Goal: Information Seeking & Learning: Learn about a topic

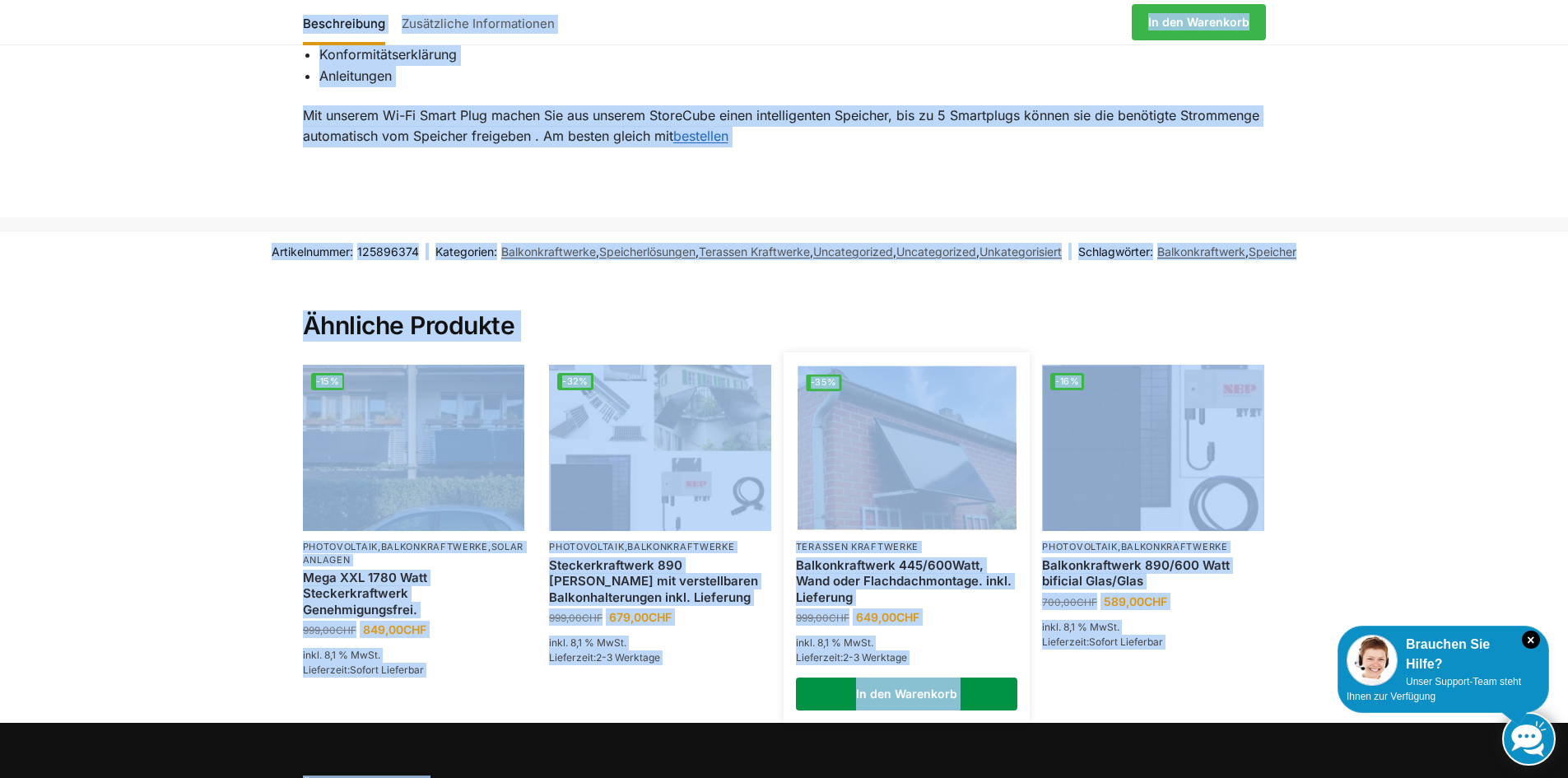
scroll to position [1752, 0]
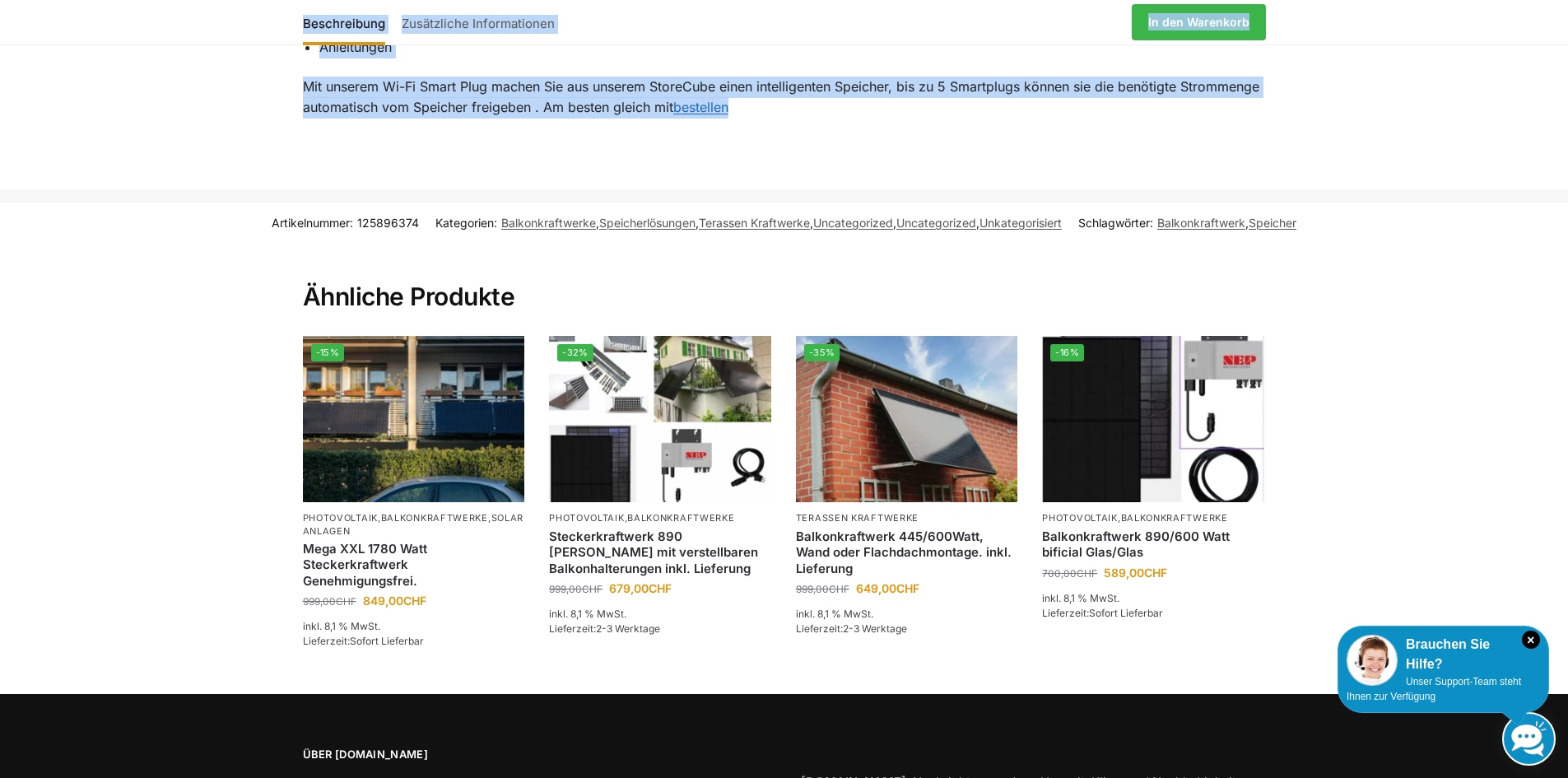
drag, startPoint x: 332, startPoint y: 104, endPoint x: 994, endPoint y: 162, distance: 664.5
copy div "eite / Shop / Photovoltaik / Balkonkraftwerke / 890/600 Watt bificiales Balkonk…"
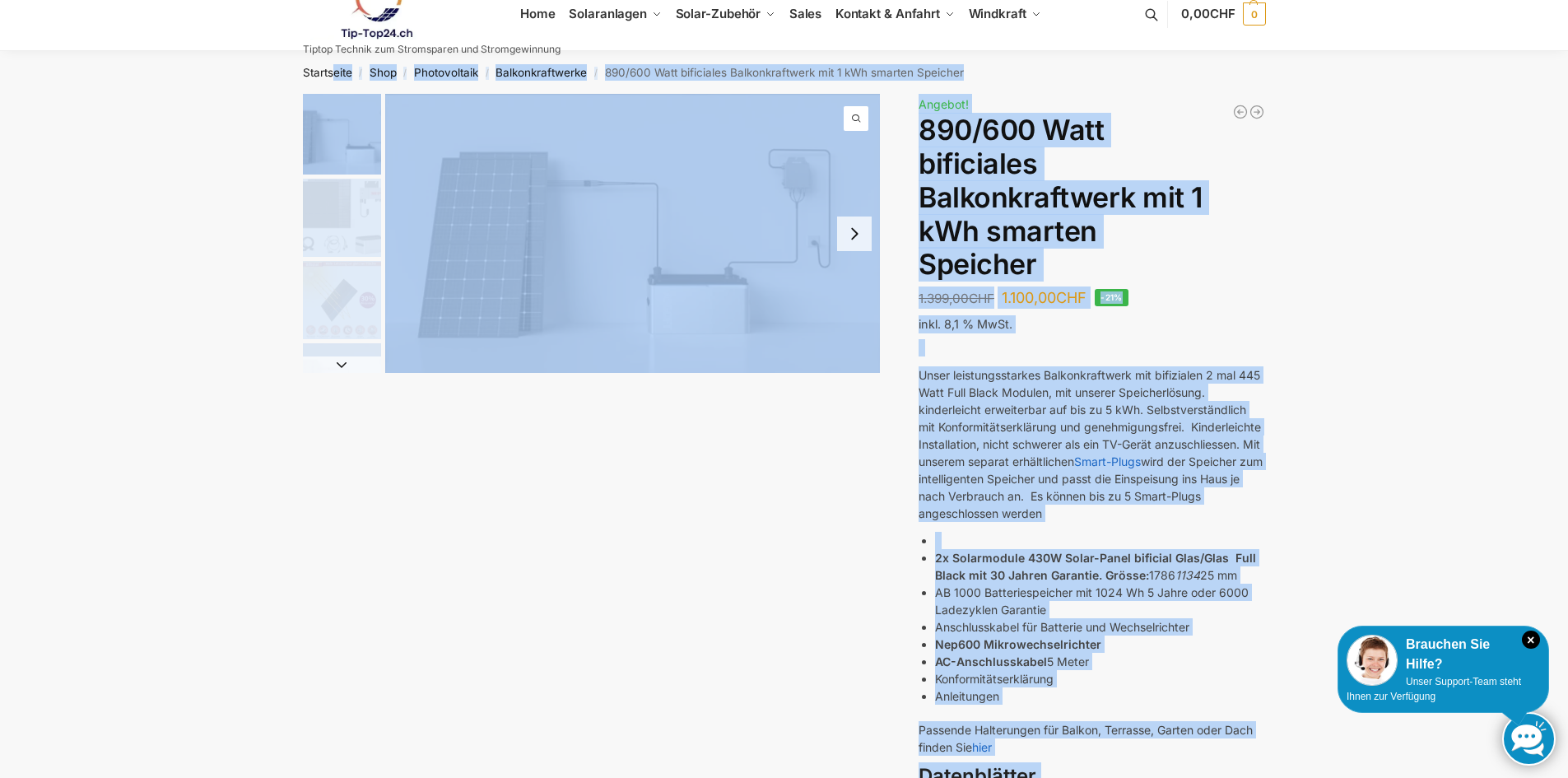
scroll to position [0, 0]
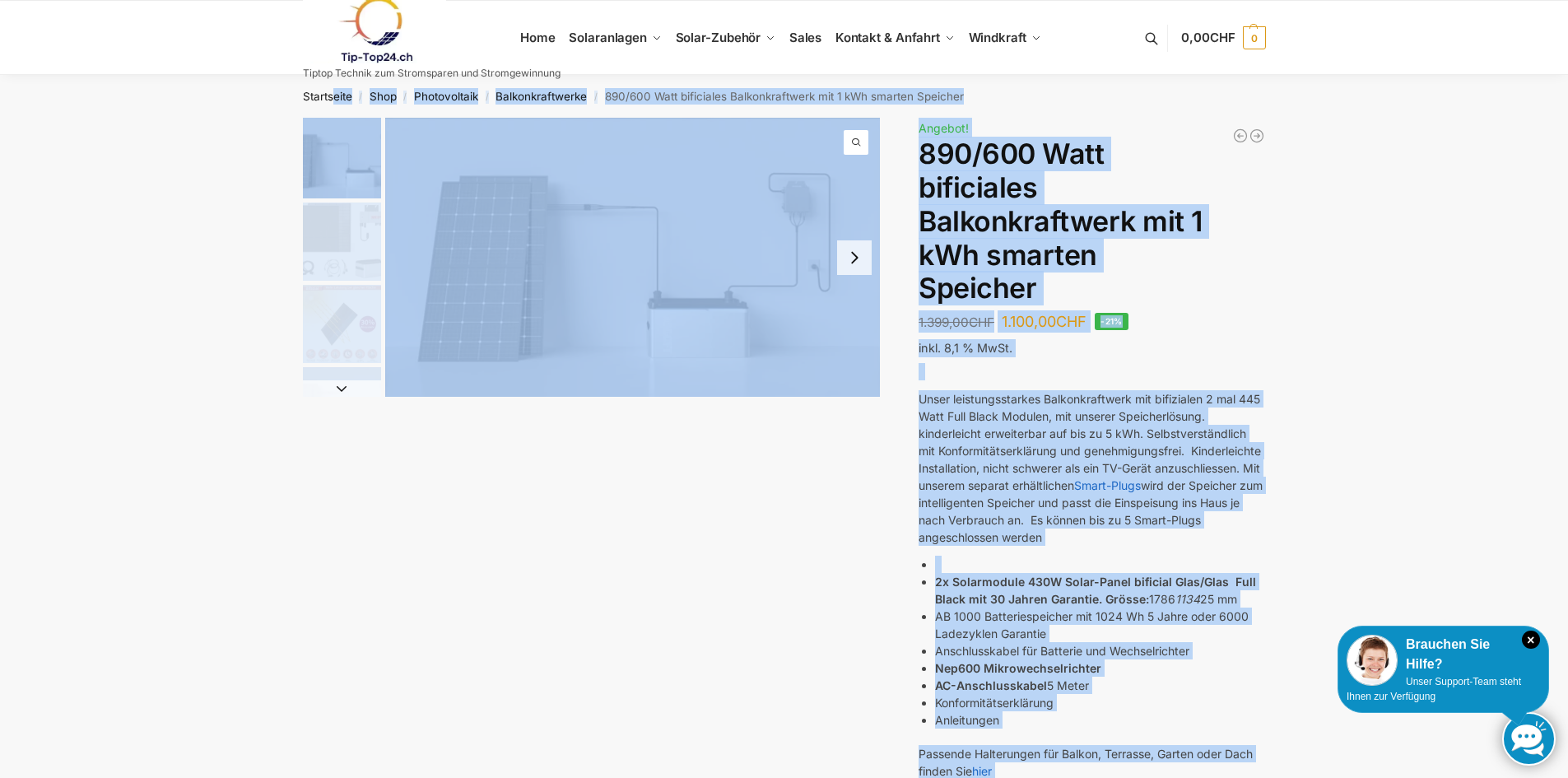
click at [409, 442] on div "Beschreibung Zusätzliche Informationen 1.399,00 CHF Ursprünglicher Preis war: 1…" at bounding box center [784, 625] width 1032 height 1015
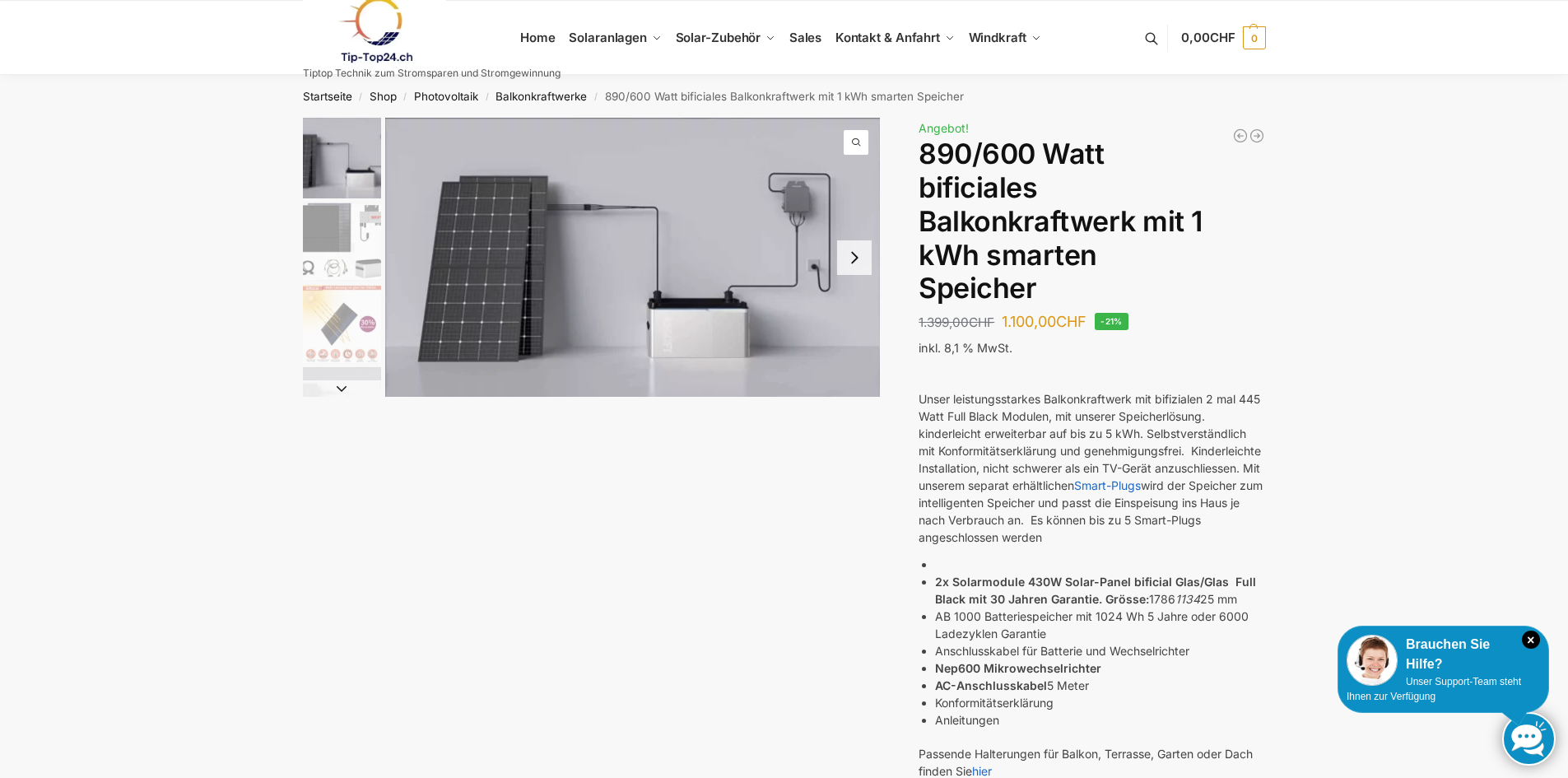
click at [354, 180] on img "1 / 7" at bounding box center [341, 158] width 78 height 81
click at [861, 264] on button "Next slide" at bounding box center [854, 258] width 34 height 34
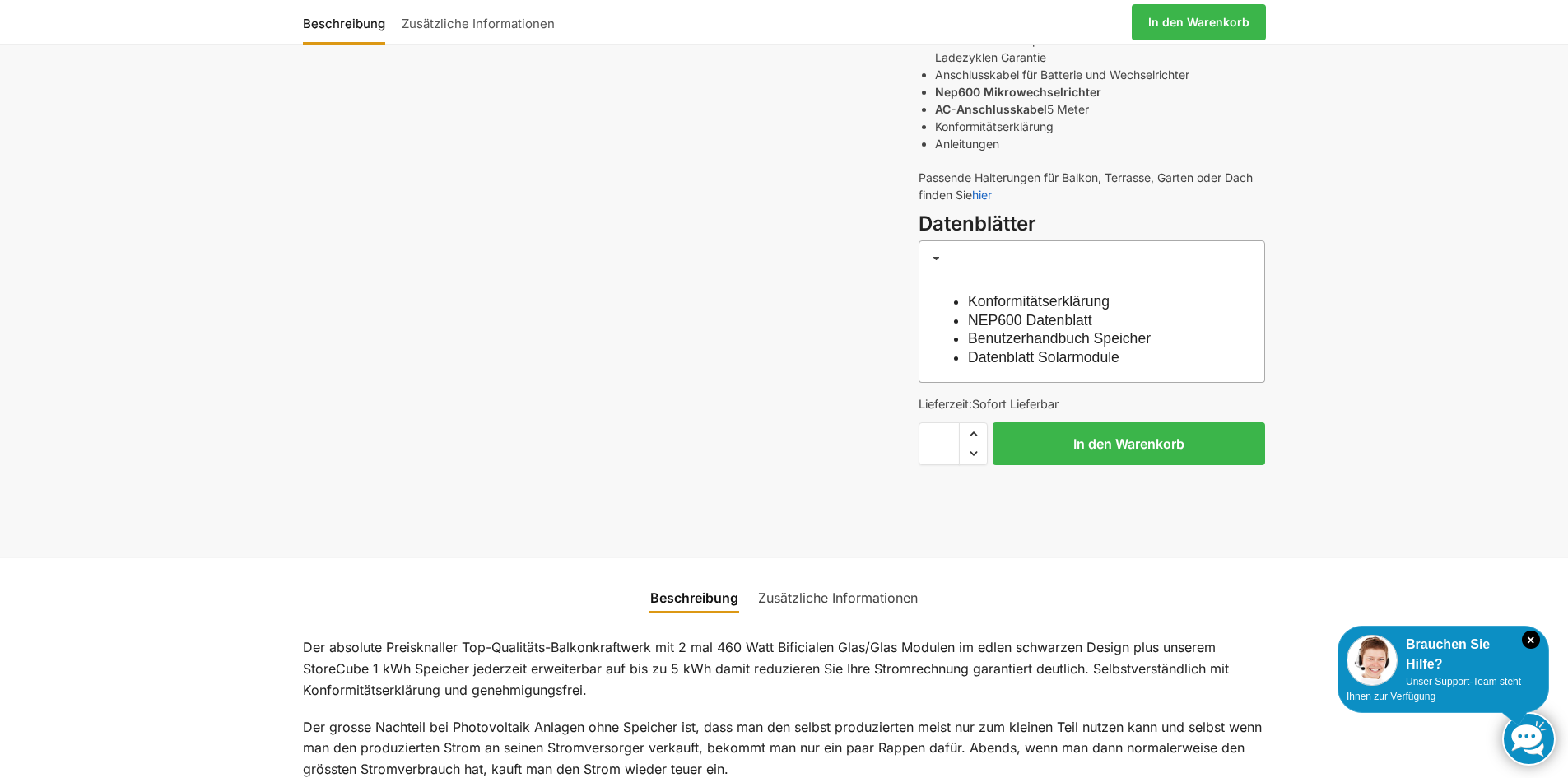
scroll to position [659, 0]
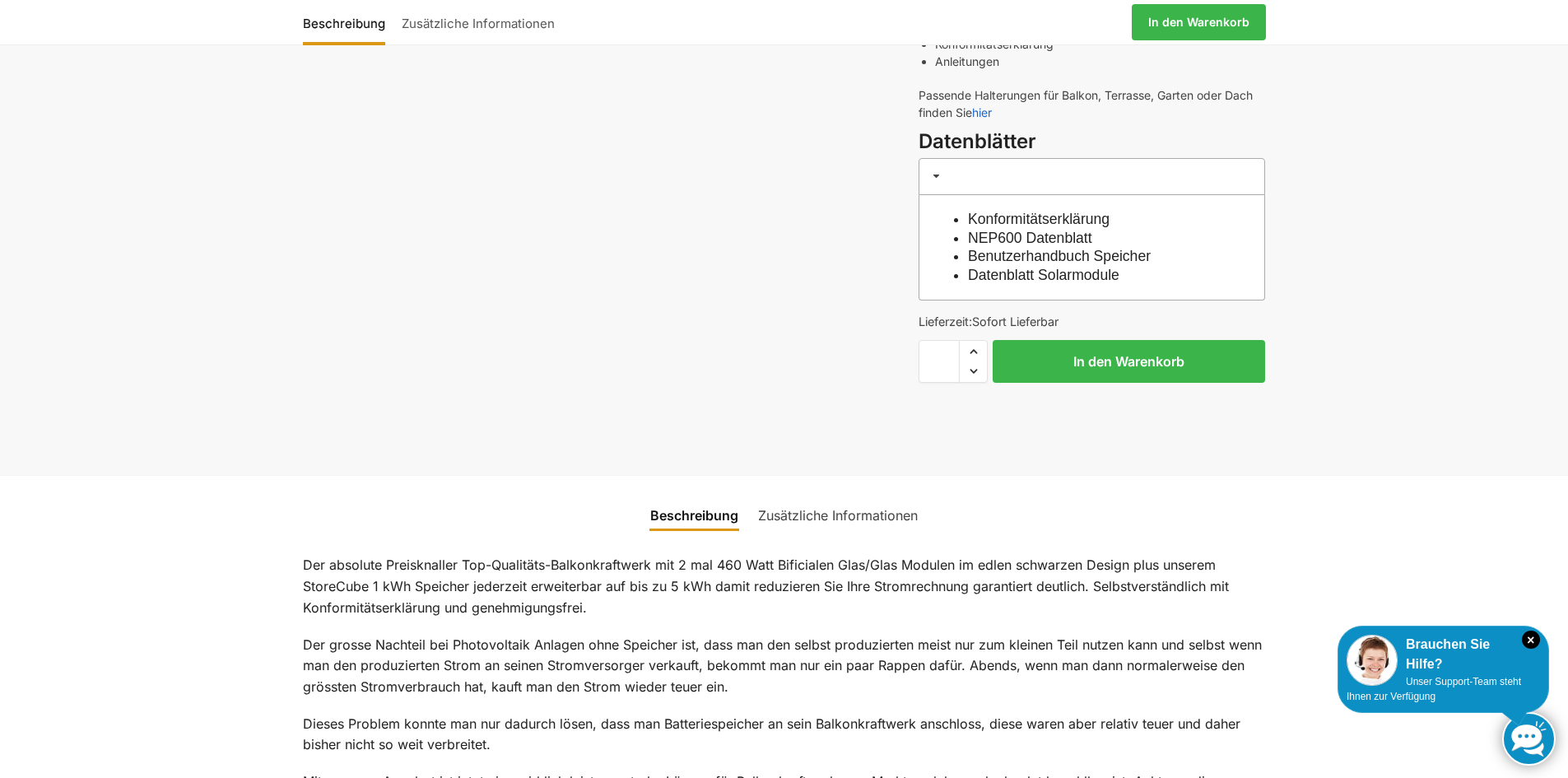
click at [829, 518] on link "Zusätzliche Informationen" at bounding box center [837, 515] width 180 height 40
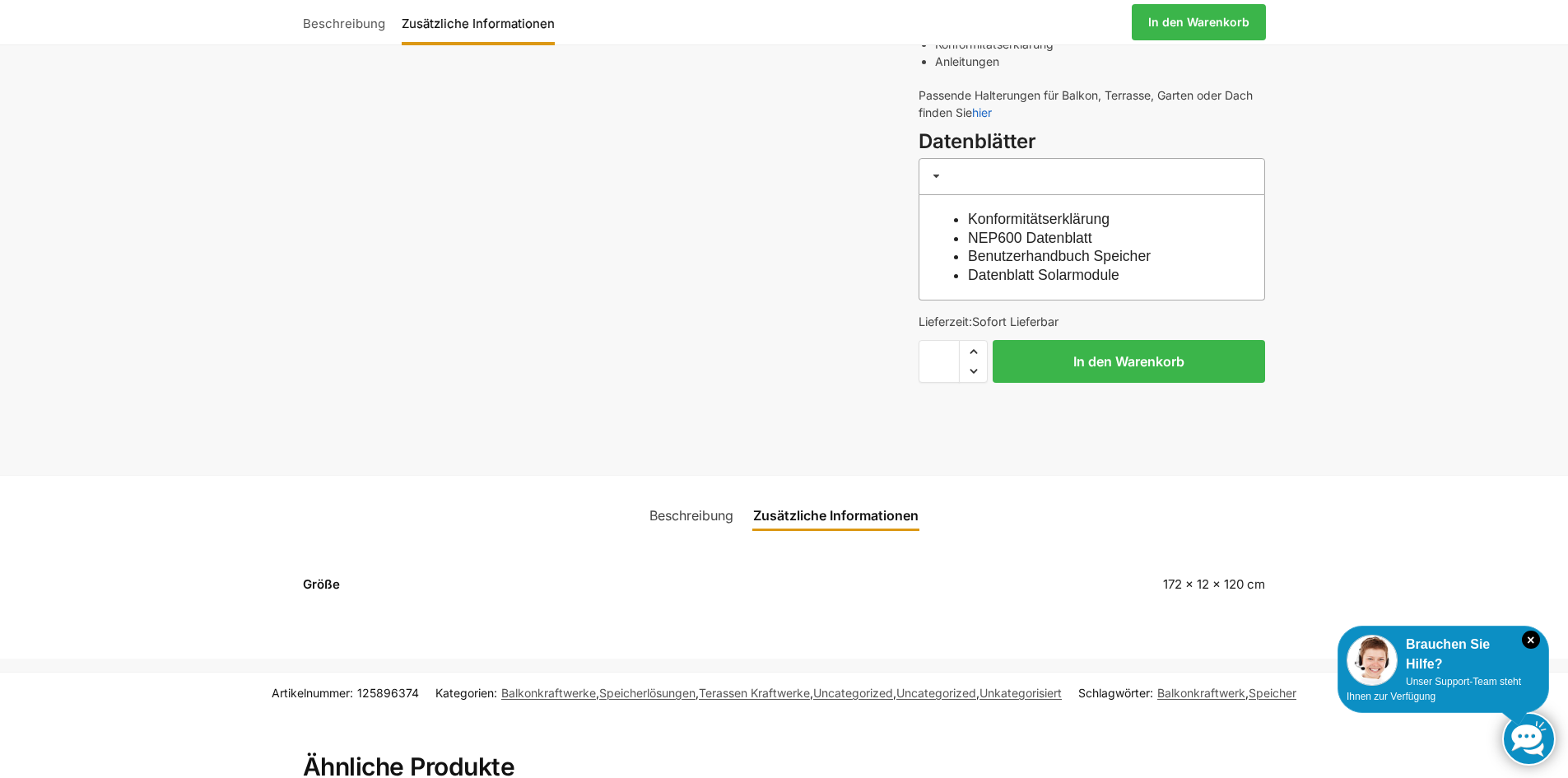
click at [707, 518] on link "Beschreibung" at bounding box center [691, 515] width 104 height 40
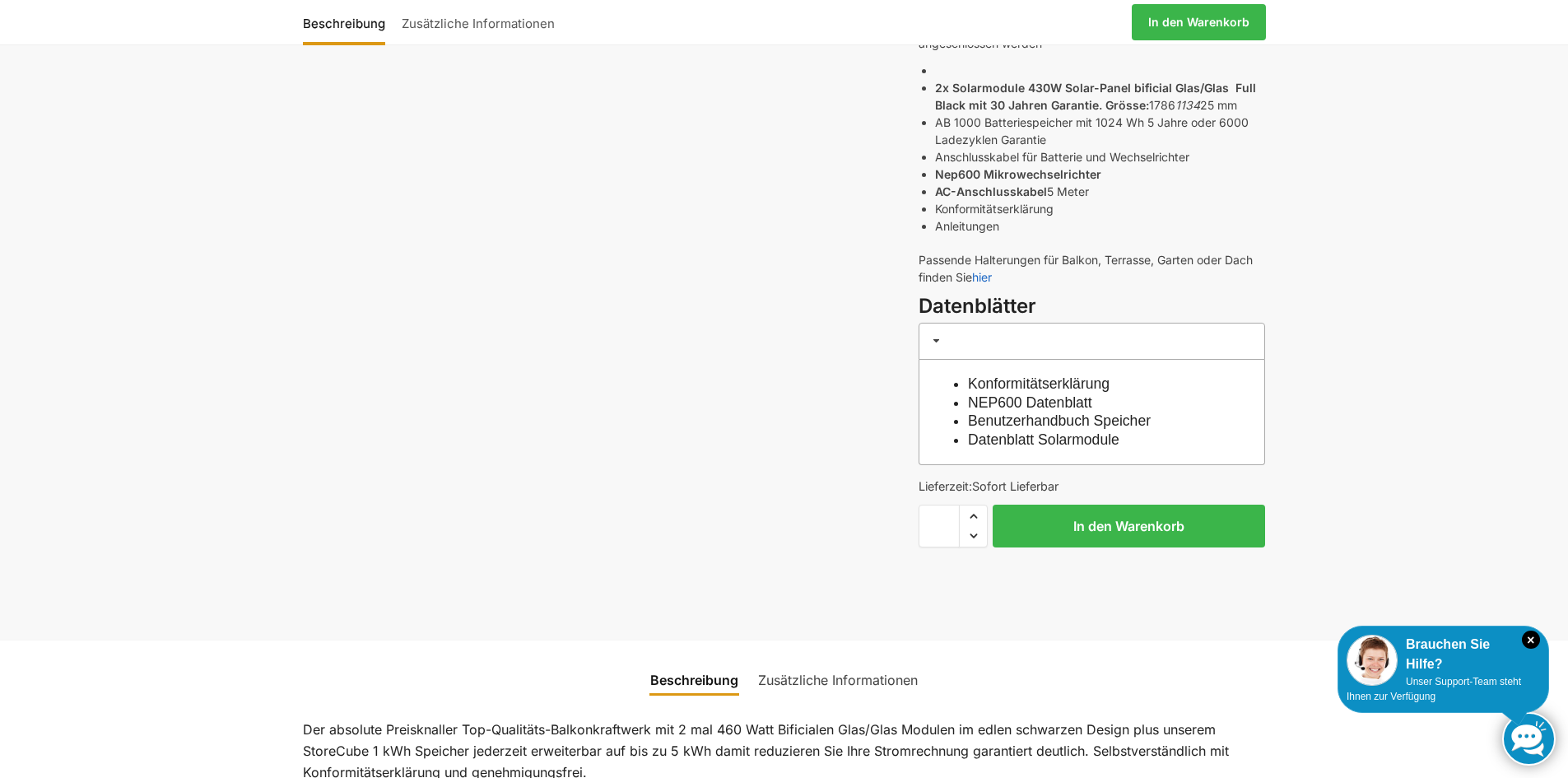
scroll to position [412, 0]
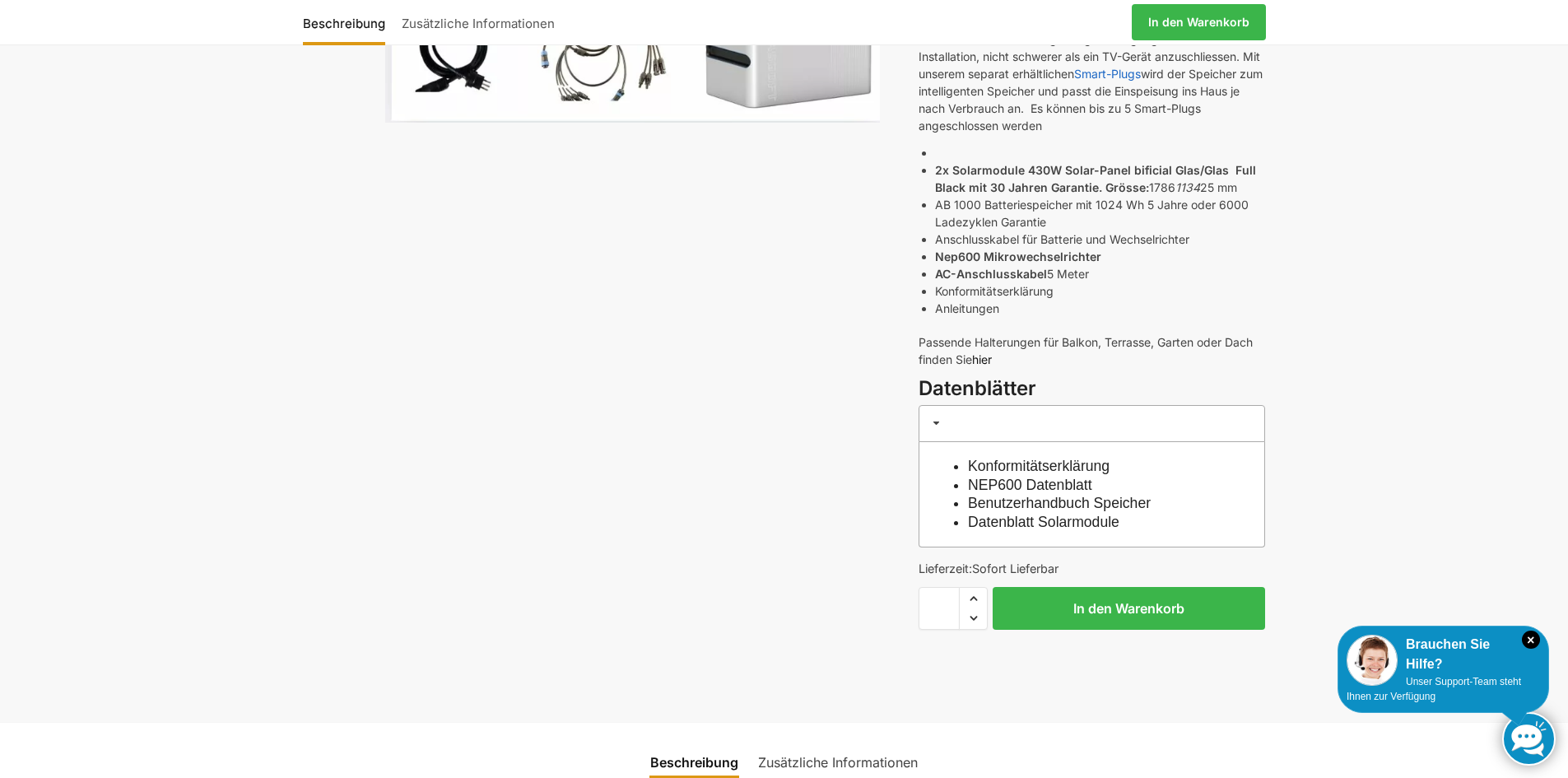
click at [982, 357] on link "hier" at bounding box center [982, 359] width 20 height 14
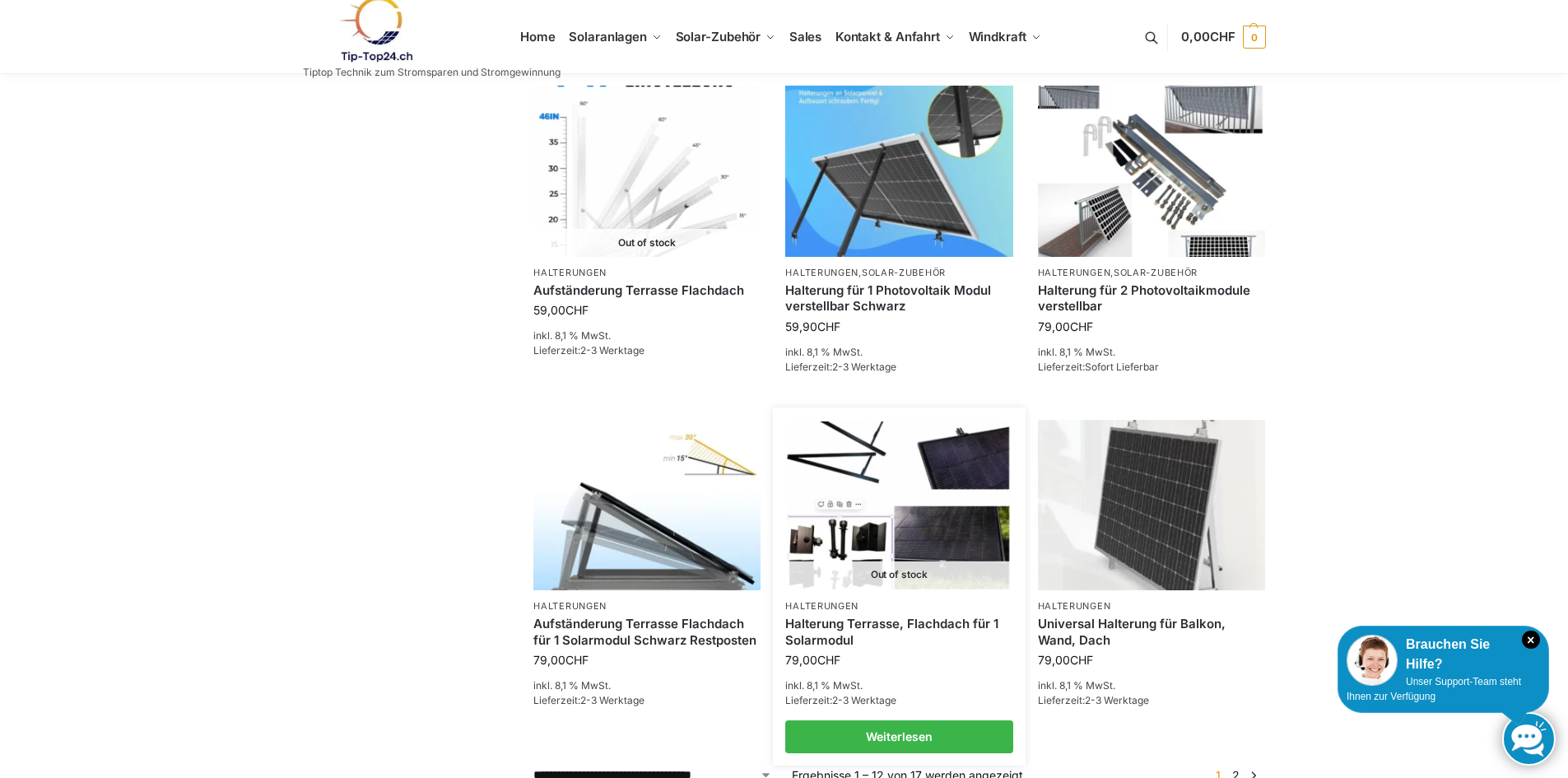
scroll to position [1070, 0]
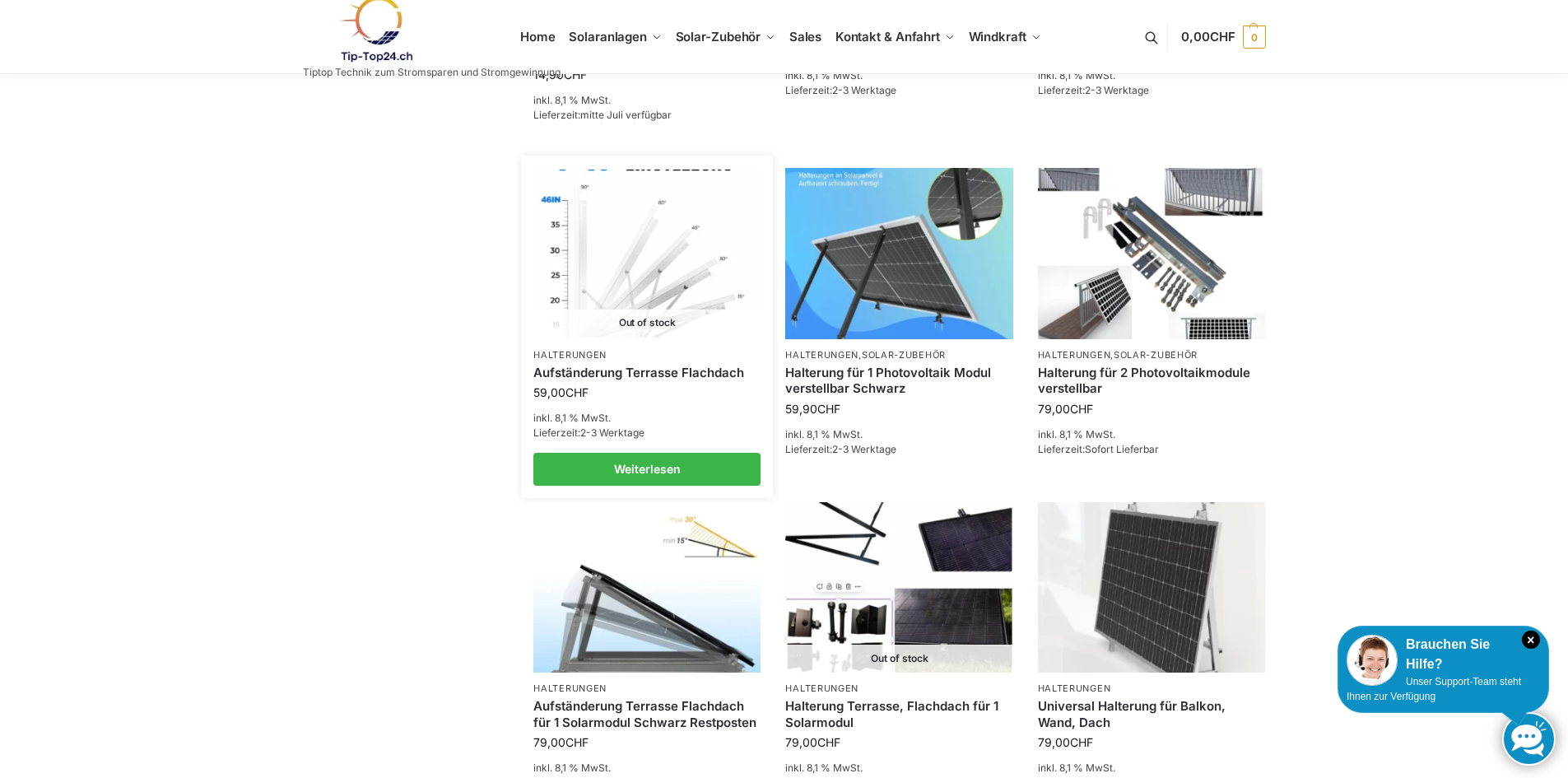
click at [680, 296] on img at bounding box center [646, 253] width 223 height 167
